Goal: Task Accomplishment & Management: Complete application form

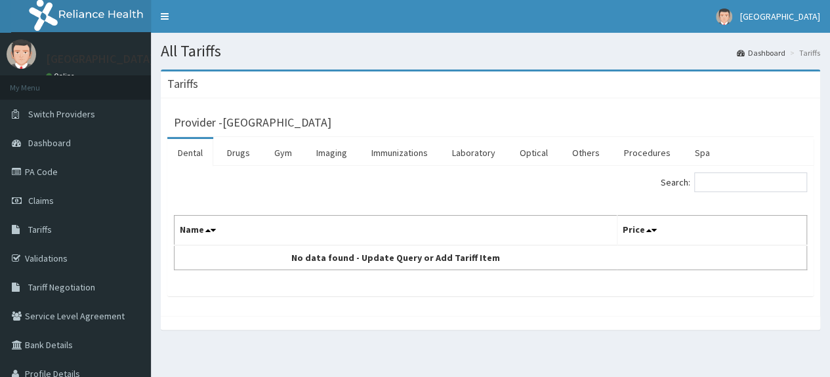
click at [617, 154] on link "Procedures" at bounding box center [647, 153] width 68 height 28
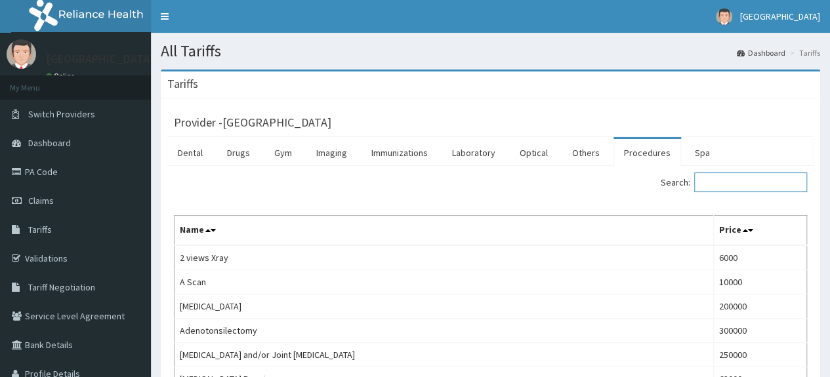
click at [766, 188] on input "Search:" at bounding box center [750, 183] width 113 height 20
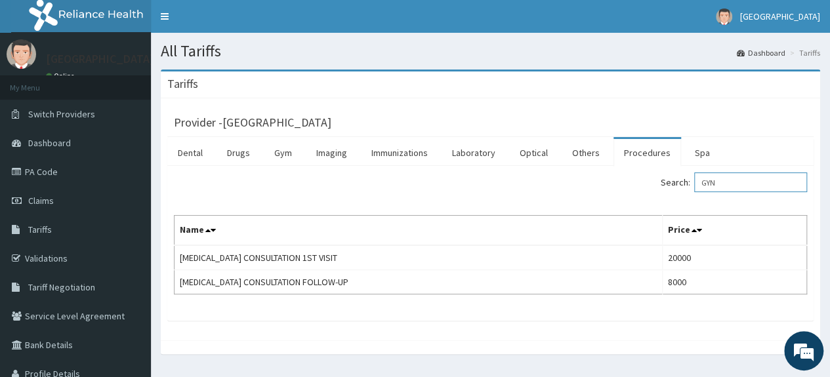
type input "GYN"
click at [47, 180] on link "PA Code" at bounding box center [75, 171] width 151 height 29
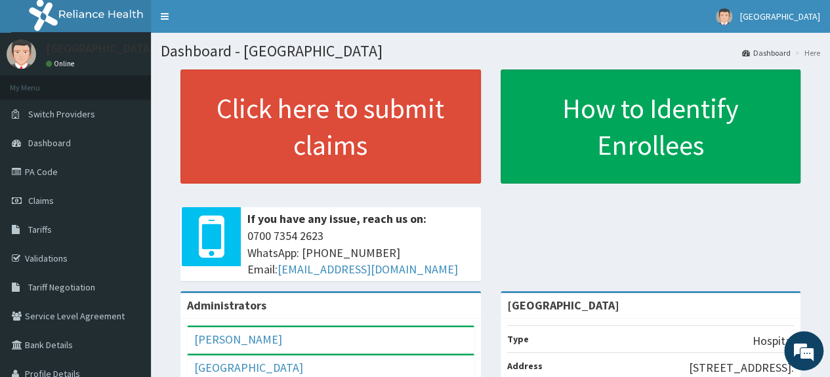
click at [48, 170] on link "PA Code" at bounding box center [75, 171] width 151 height 29
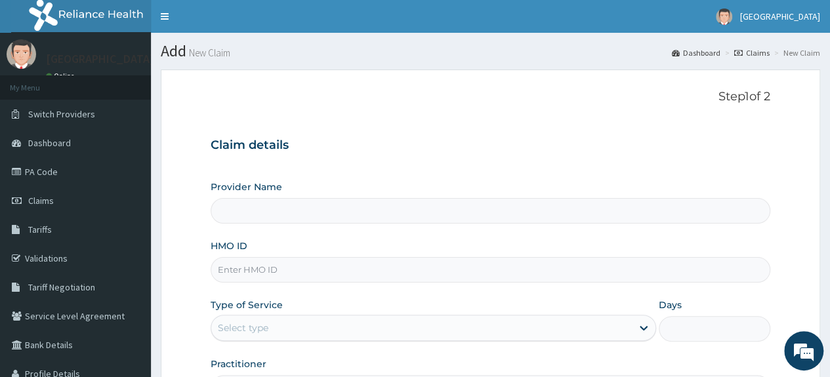
type input "[GEOGRAPHIC_DATA]"
click at [457, 266] on input "HMO ID" at bounding box center [491, 270] width 560 height 26
paste input "SLB/10281/A"
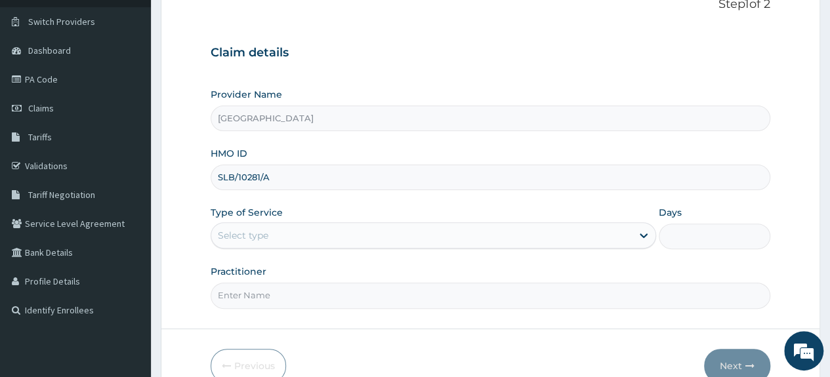
type input "SLB/10281/A"
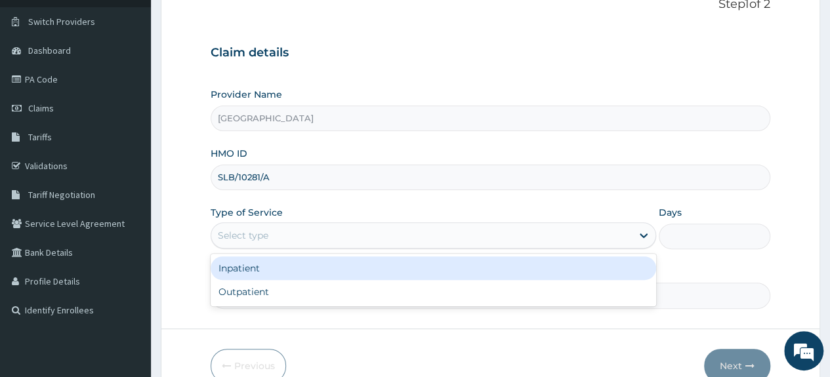
click at [341, 226] on div "Select type" at bounding box center [421, 235] width 421 height 21
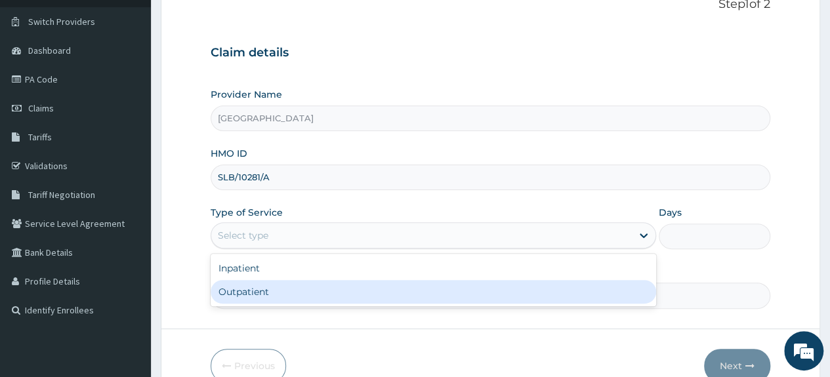
click at [327, 287] on div "Outpatient" at bounding box center [434, 292] width 446 height 24
type input "1"
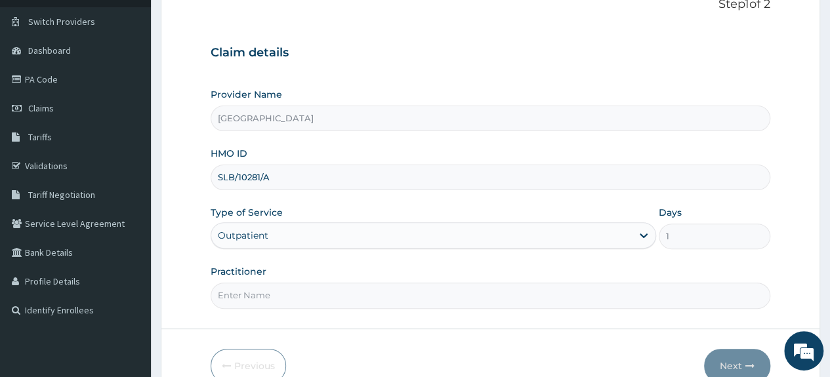
click at [327, 287] on input "Practitioner" at bounding box center [491, 296] width 560 height 26
type input "D"
click at [726, 354] on button "Next" at bounding box center [737, 366] width 66 height 34
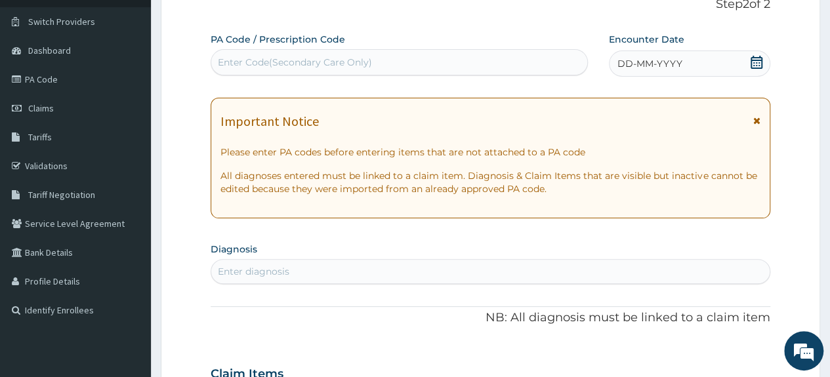
click at [477, 268] on div "Enter diagnosis" at bounding box center [490, 271] width 558 height 21
type input "PLAS"
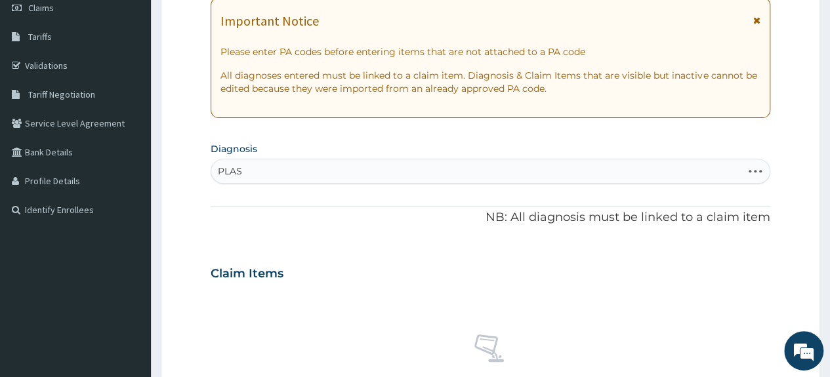
scroll to position [201, 0]
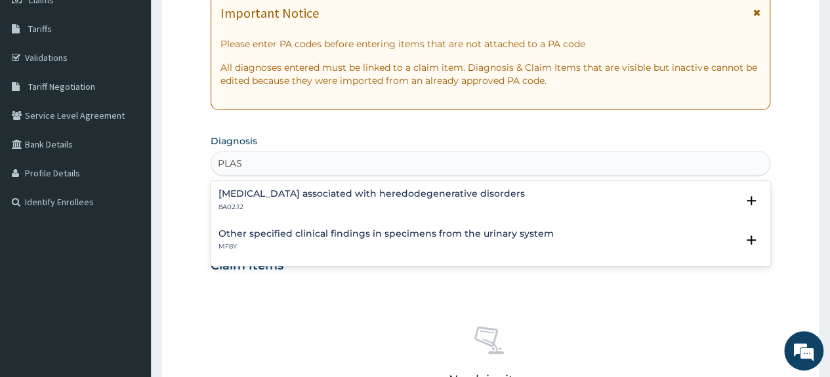
click at [547, 189] on div "Dystonia associated with heredodegenerative disorders 8A02.12" at bounding box center [490, 200] width 544 height 23
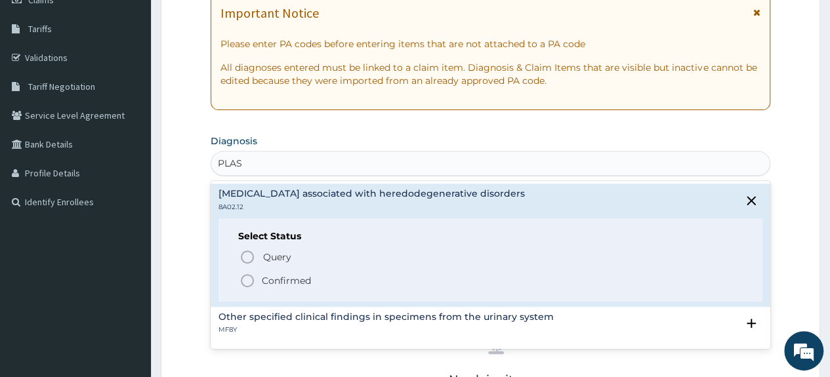
click at [244, 276] on icon "status option filled" at bounding box center [247, 281] width 16 height 16
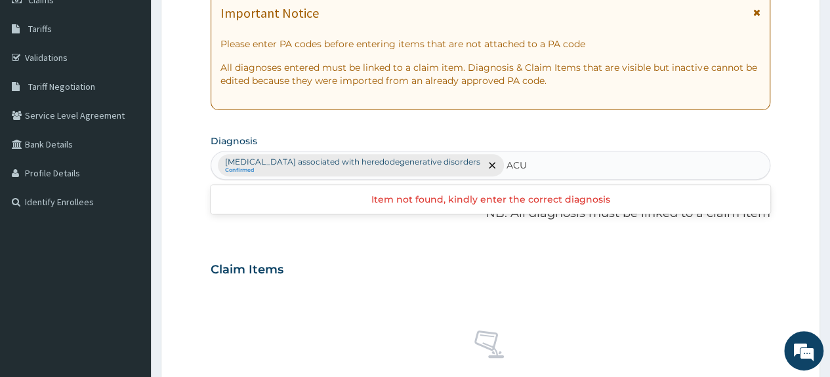
click at [486, 167] on span "remove selection option" at bounding box center [492, 165] width 12 height 12
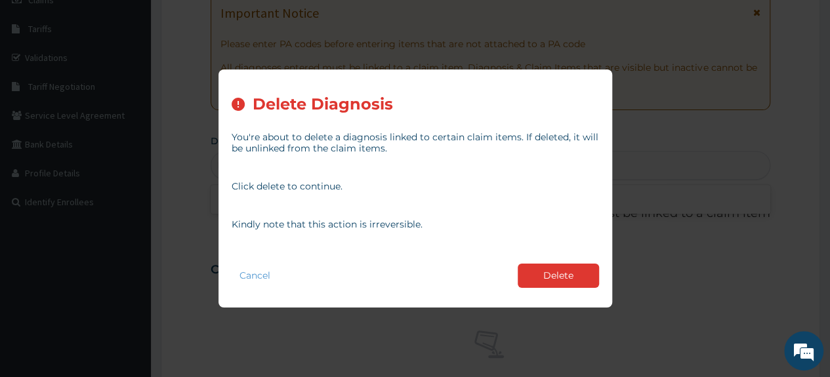
type input "ACU"
click at [553, 279] on button "Delete" at bounding box center [558, 276] width 81 height 24
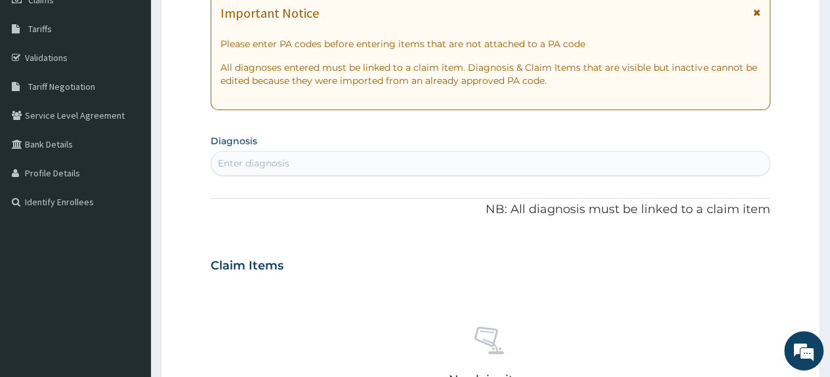
scroll to position [0, 0]
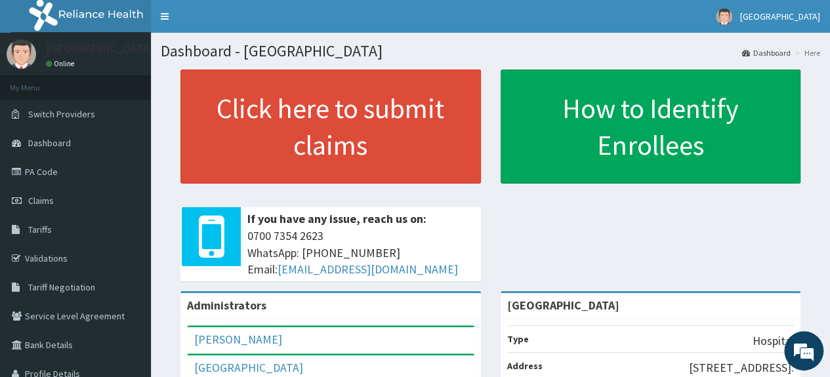
click at [31, 167] on link "PA Code" at bounding box center [75, 171] width 151 height 29
